Goal: Use online tool/utility

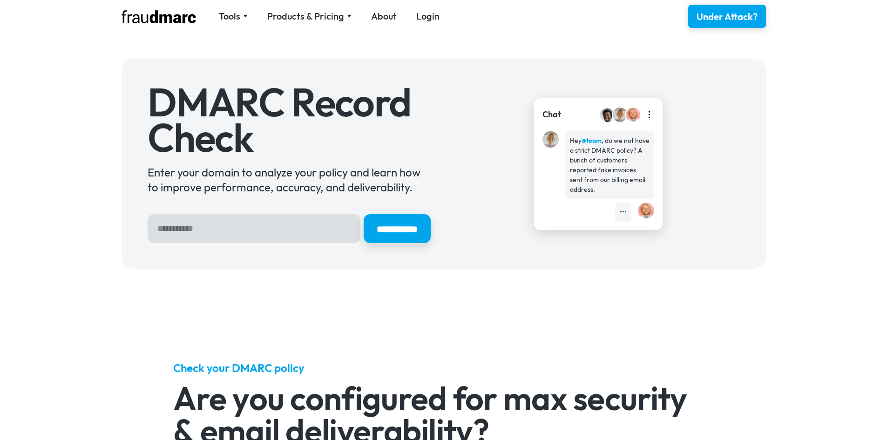
click at [204, 227] on input "Hero Sign Up Form" at bounding box center [254, 228] width 213 height 29
type input "**********"
click at [418, 233] on input "**********" at bounding box center [397, 229] width 70 height 30
